Goal: Information Seeking & Learning: Learn about a topic

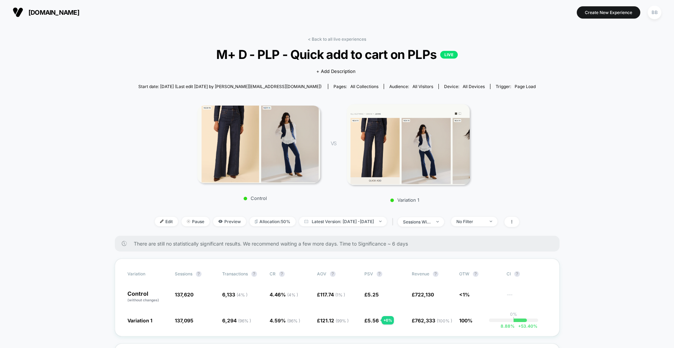
click at [34, 13] on span "[DOMAIN_NAME]" at bounding box center [53, 12] width 51 height 7
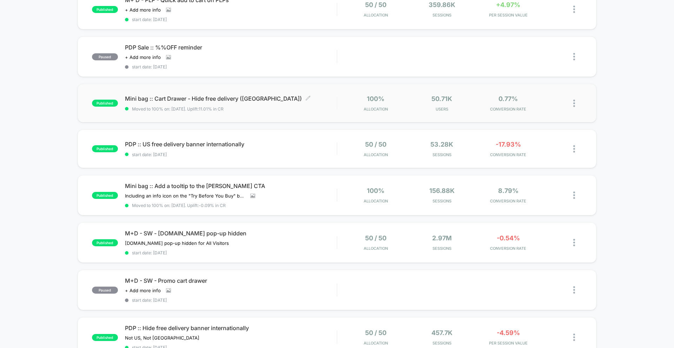
scroll to position [195, 0]
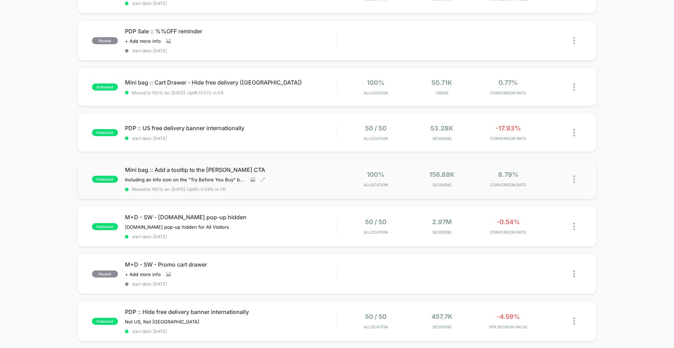
click at [200, 172] on span "Mini bag :: Add a tooltip to the [PERSON_NAME] CTA" at bounding box center [231, 169] width 212 height 7
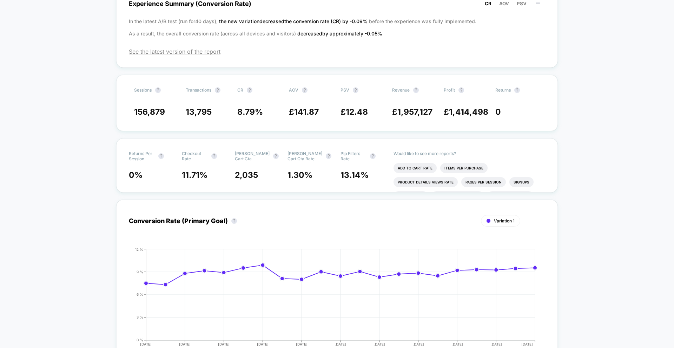
scroll to position [125, 0]
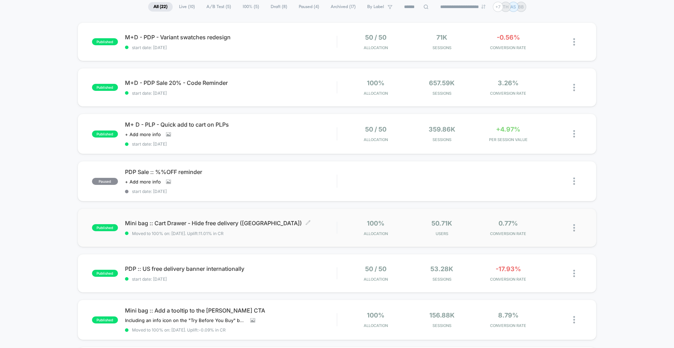
scroll to position [54, 0]
click at [208, 138] on div "Click to view images Click to edit experience details + Add more info" at bounding box center [199, 135] width 148 height 6
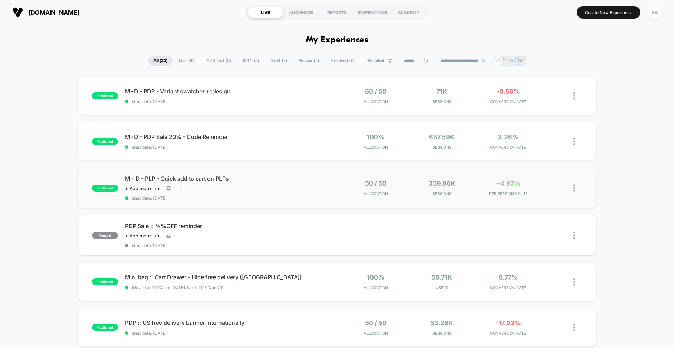
click at [246, 190] on div "Click to view images Click to edit experience details + Add more info" at bounding box center [199, 189] width 148 height 6
click at [217, 179] on span "M+ D - PLP - Quick add to cart on PLPs" at bounding box center [231, 178] width 212 height 7
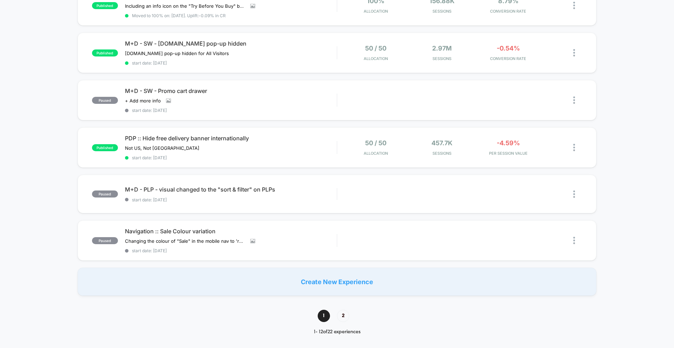
scroll to position [370, 0]
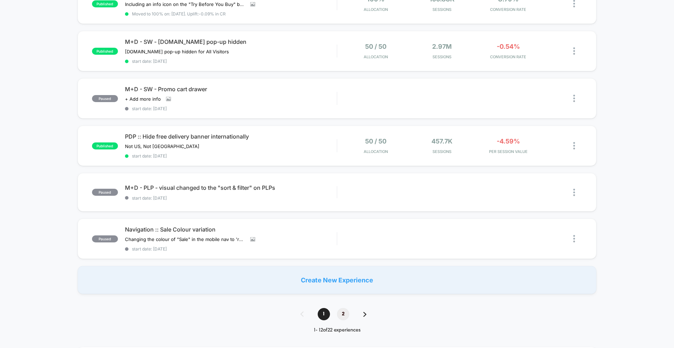
click at [344, 314] on span "2" at bounding box center [343, 314] width 12 height 12
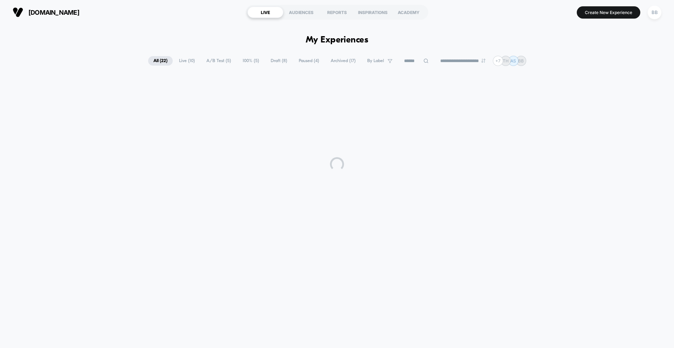
scroll to position [0, 0]
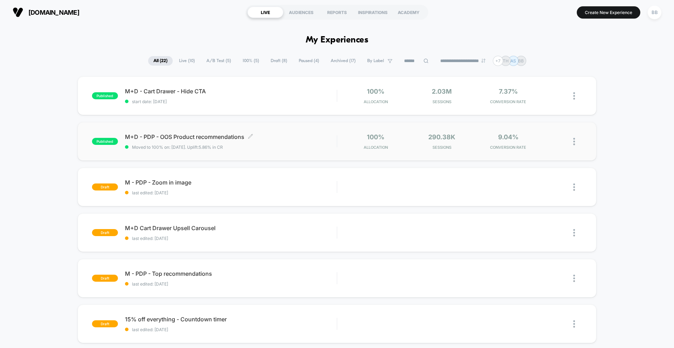
click at [231, 141] on div "M+D - PDP - OOS Product recommendations Click to edit experience details Click …" at bounding box center [231, 141] width 212 height 16
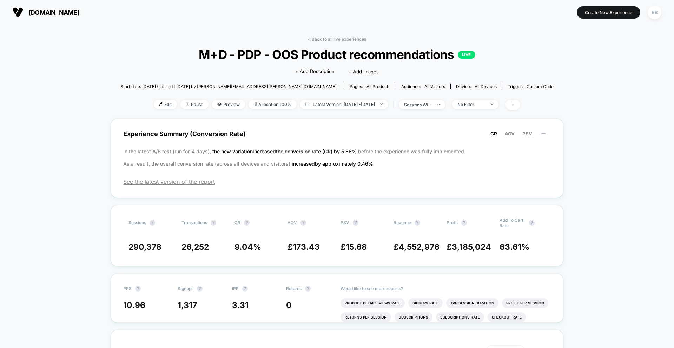
scroll to position [176, 0]
